Goal: Task Accomplishment & Management: Manage account settings

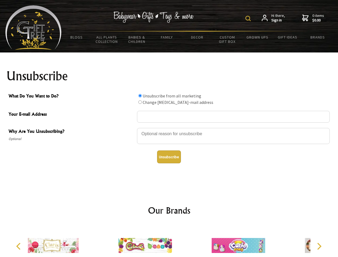
click at [249, 18] on img at bounding box center [247, 18] width 5 height 5
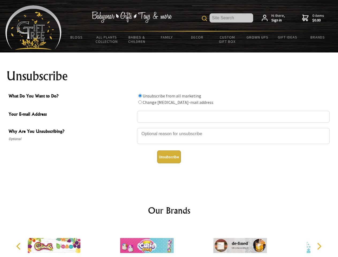
click at [169, 128] on div at bounding box center [233, 136] width 193 height 19
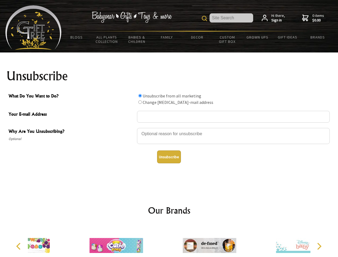
click at [140, 95] on input "What Do You Want to Do?" at bounding box center [139, 95] width 3 height 3
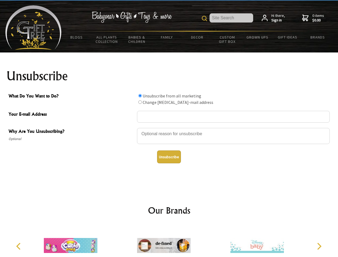
click at [140, 102] on input "What Do You Want to Do?" at bounding box center [139, 101] width 3 height 3
radio input "true"
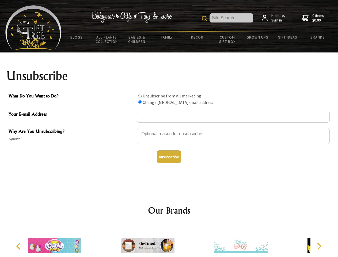
click at [169, 157] on button "Unsubscribe" at bounding box center [169, 156] width 24 height 13
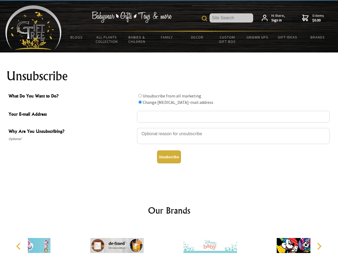
click at [19, 246] on icon "Previous" at bounding box center [19, 246] width 7 height 7
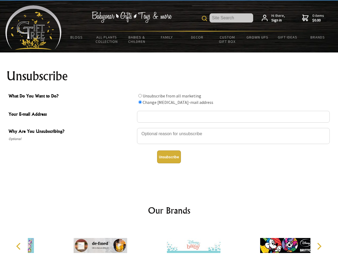
click at [319, 246] on icon "Next" at bounding box center [318, 246] width 7 height 7
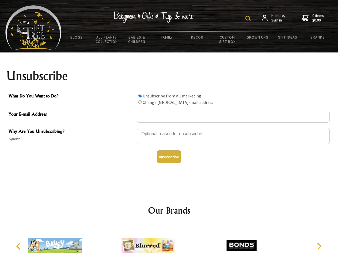
click at [249, 18] on img at bounding box center [247, 18] width 5 height 5
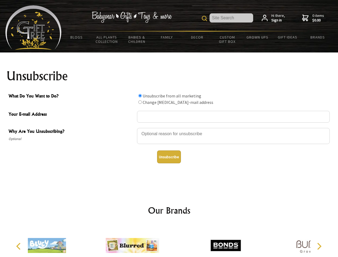
click at [169, 128] on div at bounding box center [233, 136] width 193 height 19
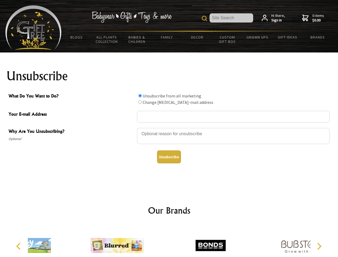
click at [140, 95] on input "What Do You Want to Do?" at bounding box center [139, 95] width 3 height 3
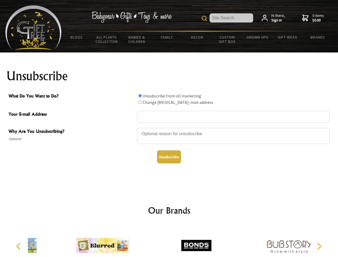
click at [140, 102] on input "What Do You Want to Do?" at bounding box center [139, 101] width 3 height 3
radio input "true"
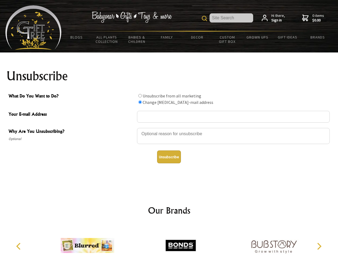
click at [169, 157] on button "Unsubscribe" at bounding box center [169, 156] width 24 height 13
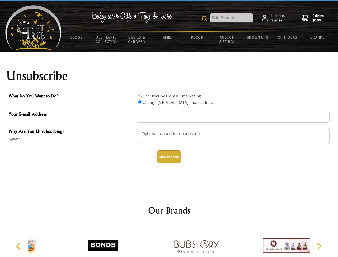
click at [19, 246] on icon "Previous" at bounding box center [19, 246] width 7 height 7
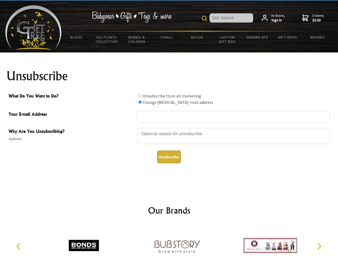
click at [319, 246] on icon "Next" at bounding box center [318, 246] width 7 height 7
